Goal: Register for event/course

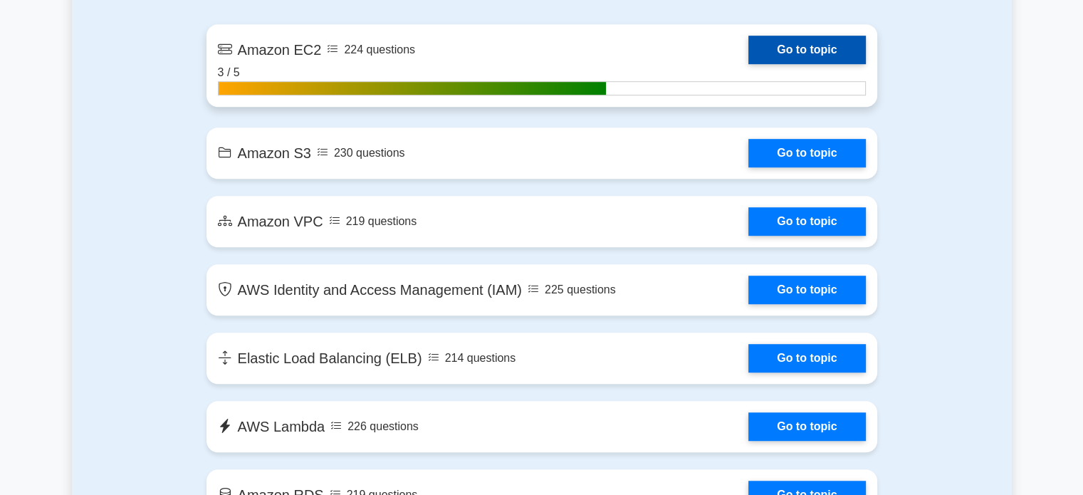
scroll to position [851, 0]
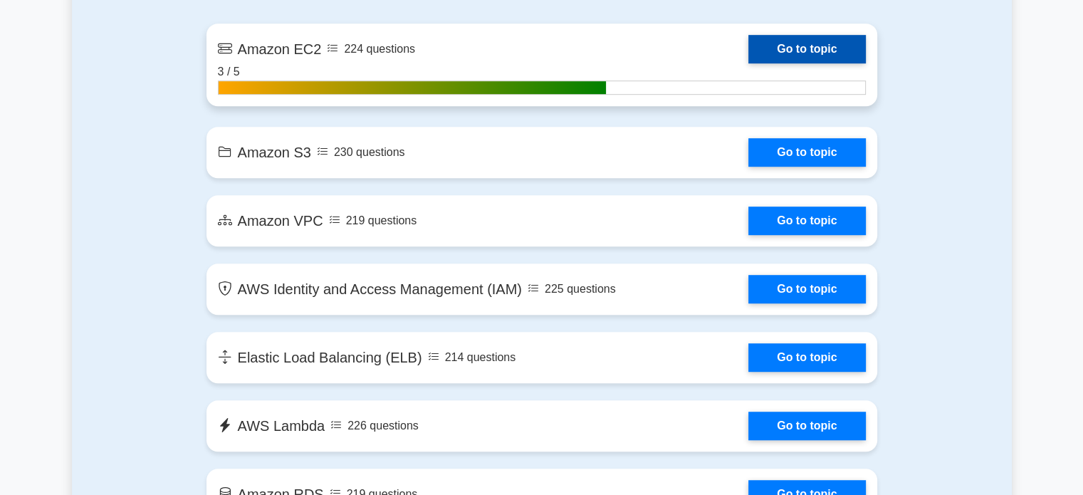
click at [806, 55] on link "Go to topic" at bounding box center [807, 49] width 117 height 28
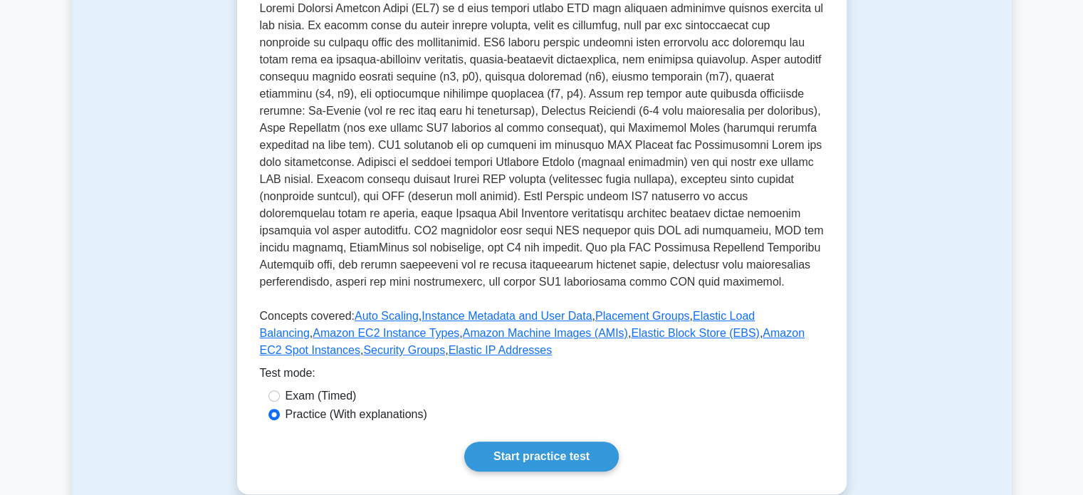
scroll to position [303, 0]
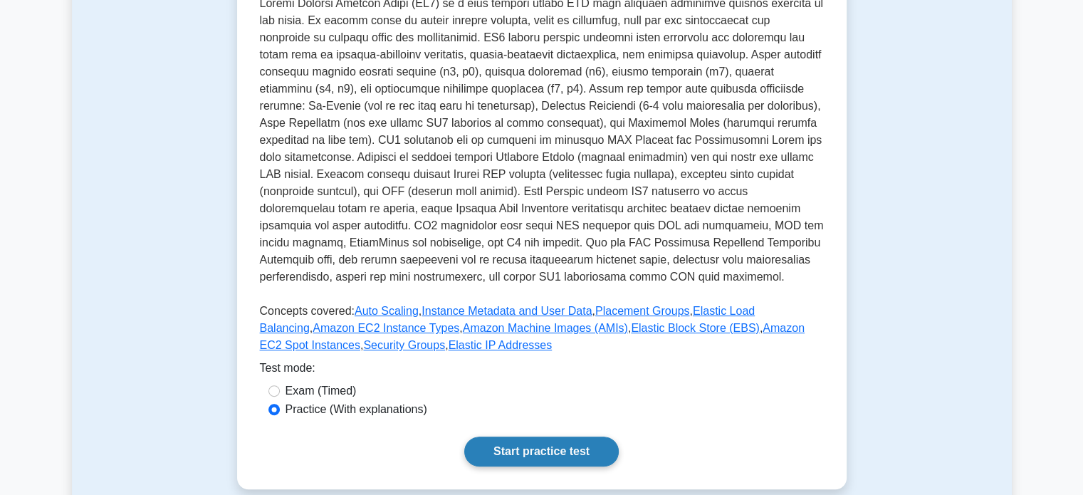
click at [539, 457] on link "Start practice test" at bounding box center [541, 452] width 155 height 30
